Goal: Use online tool/utility: Use online tool/utility

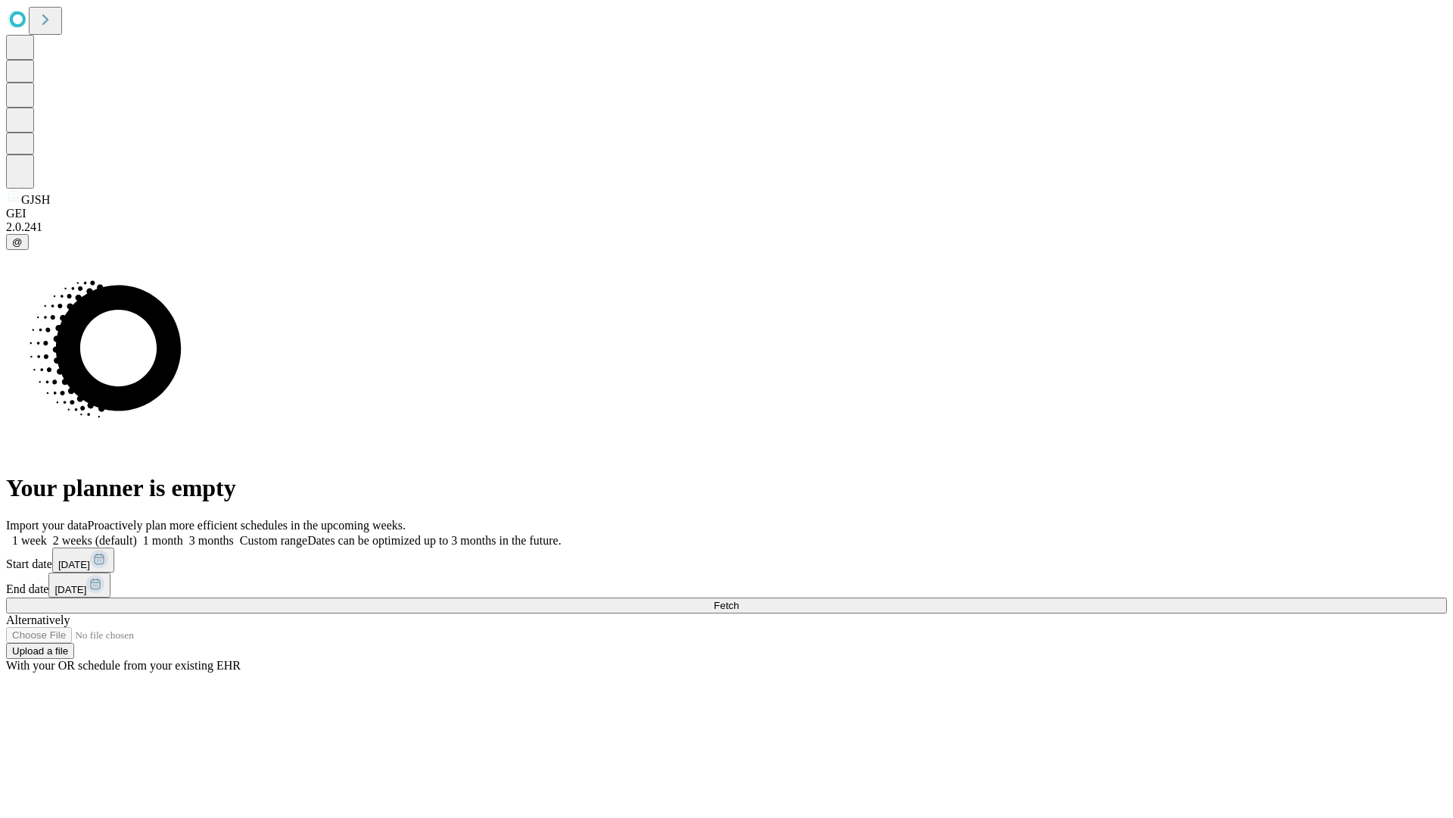
click at [739, 600] on span "Fetch" at bounding box center [726, 605] width 25 height 11
